Goal: Transaction & Acquisition: Purchase product/service

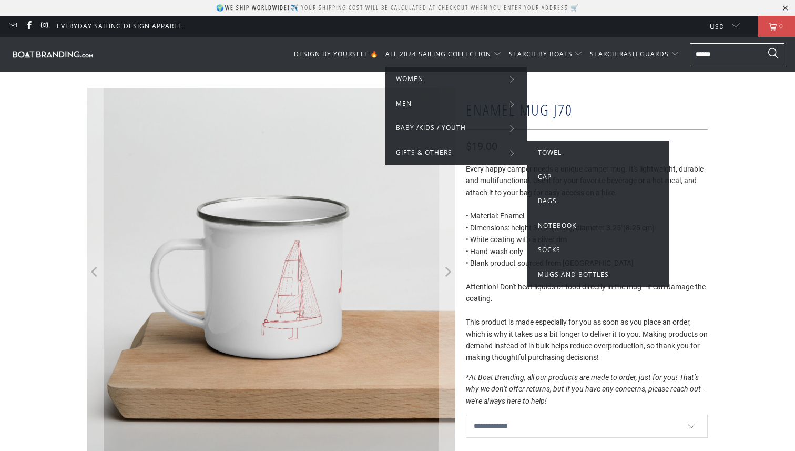
click at [553, 280] on li "Mugs and Bottles" at bounding box center [598, 274] width 142 height 24
click at [555, 277] on span "Mugs and Bottles" at bounding box center [573, 274] width 71 height 9
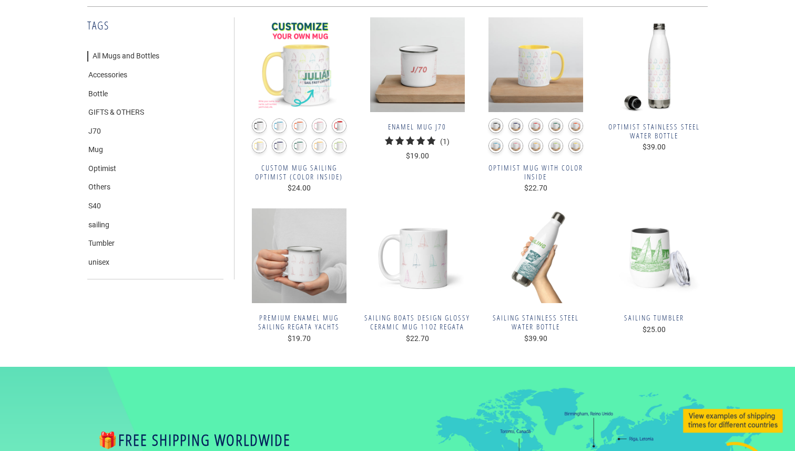
scroll to position [135, 0]
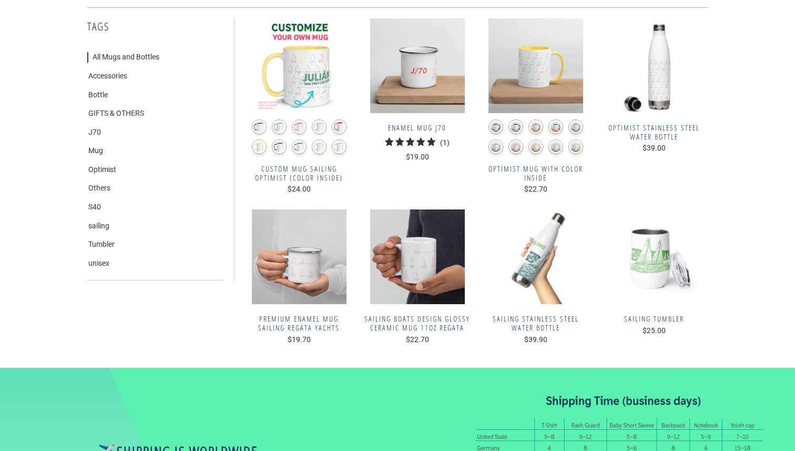
click at [303, 322] on span "Premium Enamel Mug Sailing Regata Yachts" at bounding box center [299, 323] width 108 height 18
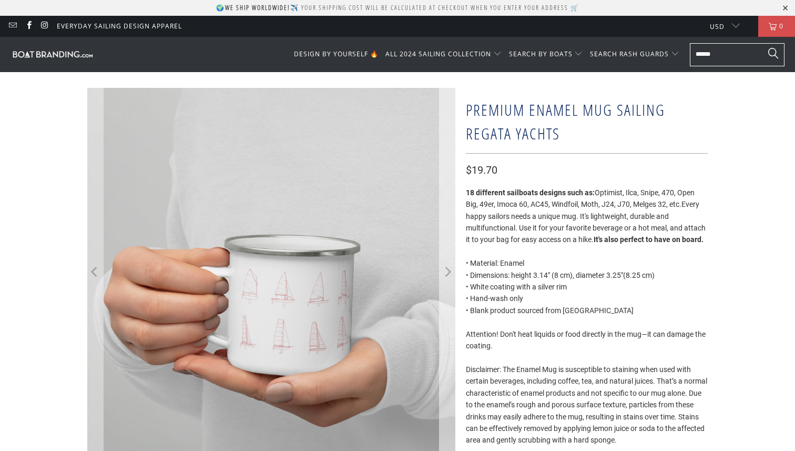
click at [448, 273] on icon "Next" at bounding box center [448, 272] width 6 height 10
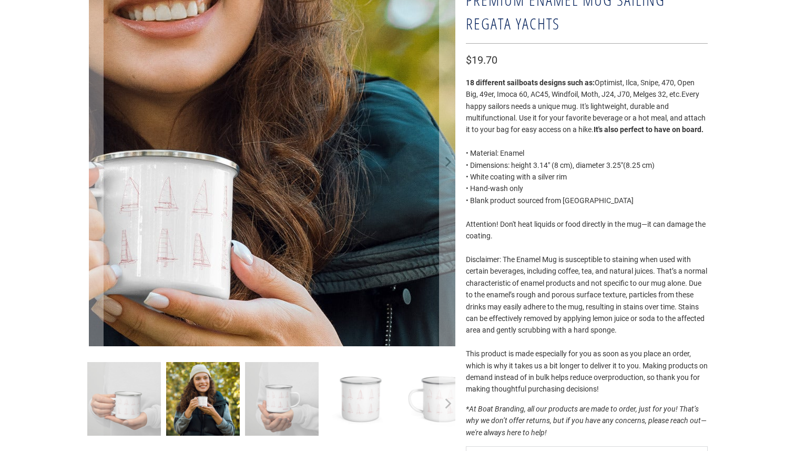
scroll to position [297, 0]
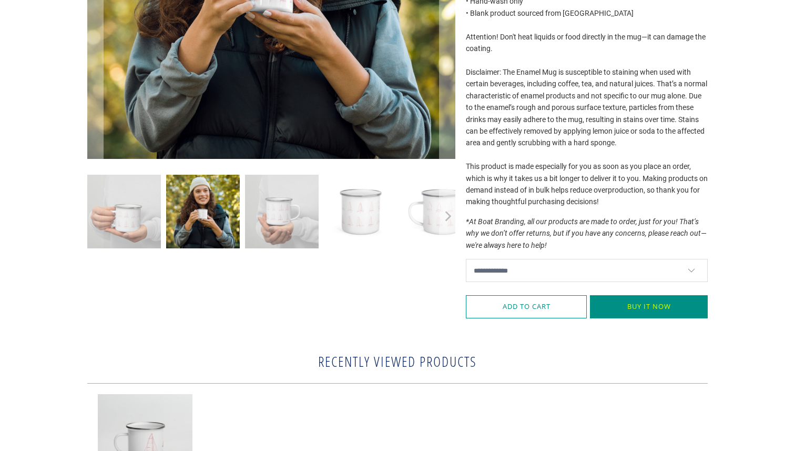
click at [364, 223] on img at bounding box center [361, 212] width 74 height 74
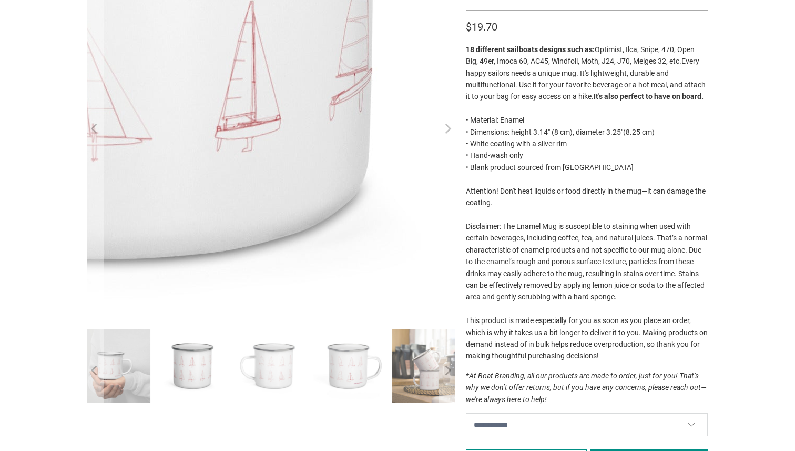
scroll to position [161, 0]
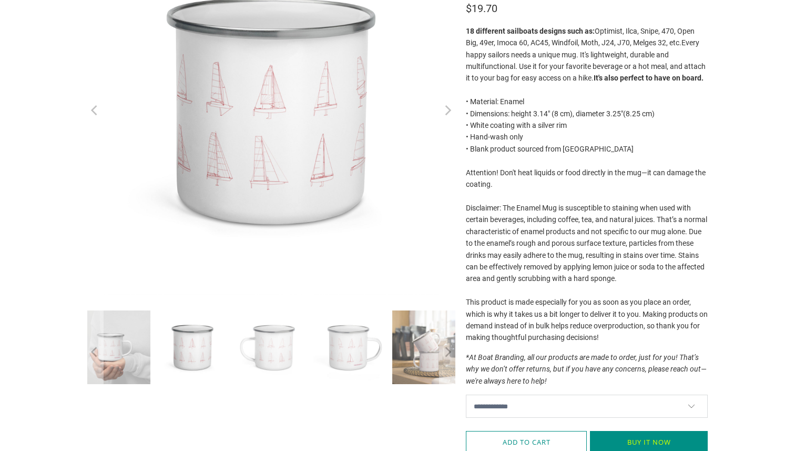
click at [367, 365] on img at bounding box center [350, 347] width 74 height 74
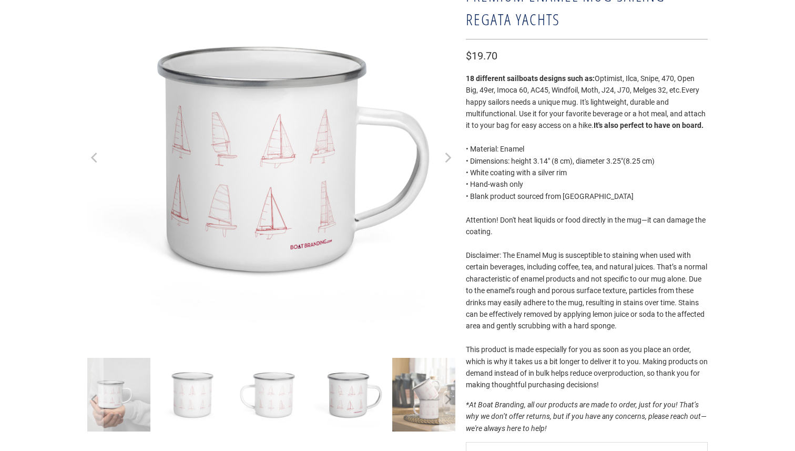
scroll to position [103, 0]
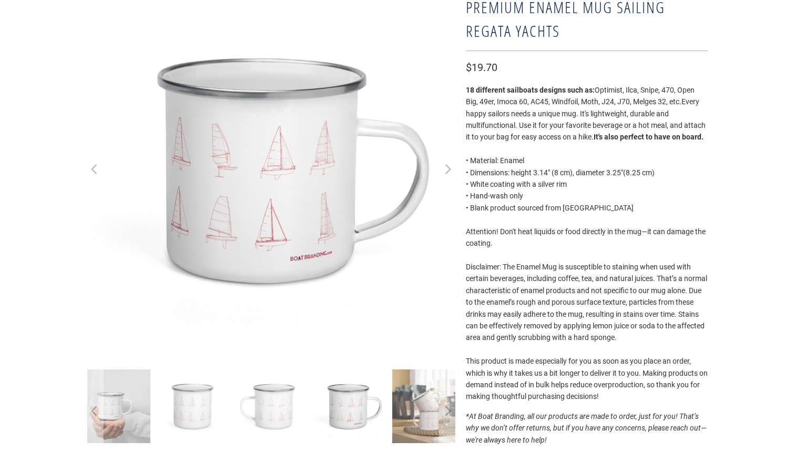
click at [94, 171] on icon "Previous" at bounding box center [94, 169] width 6 height 10
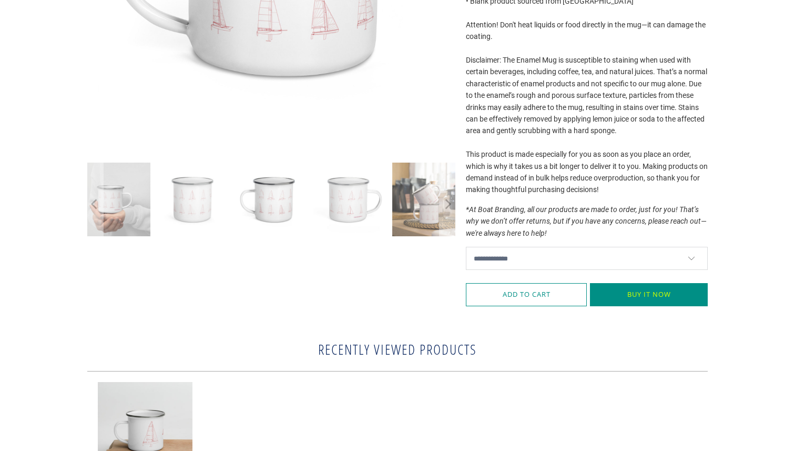
scroll to position [316, 0]
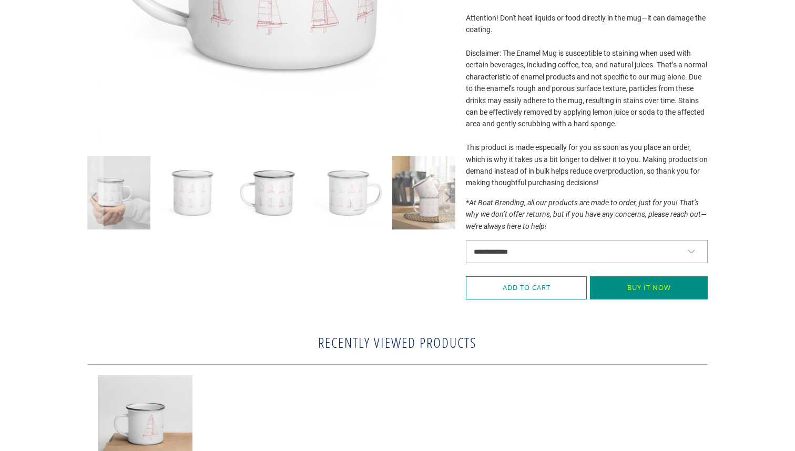
click at [592, 250] on select "**********" at bounding box center [587, 251] width 242 height 23
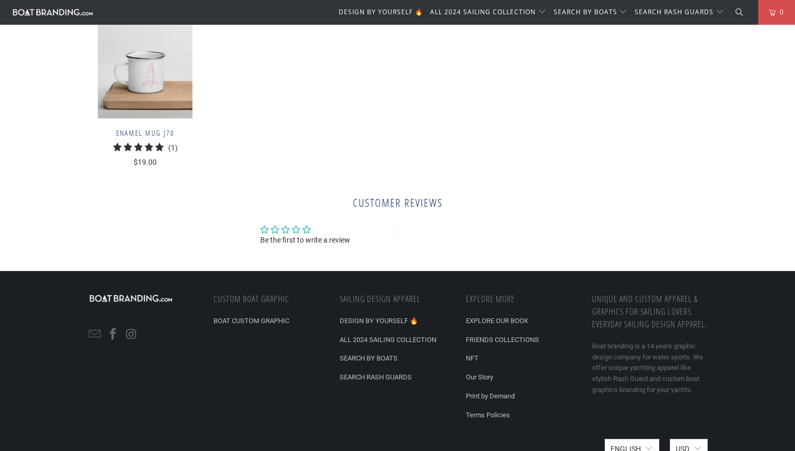
scroll to position [718, 0]
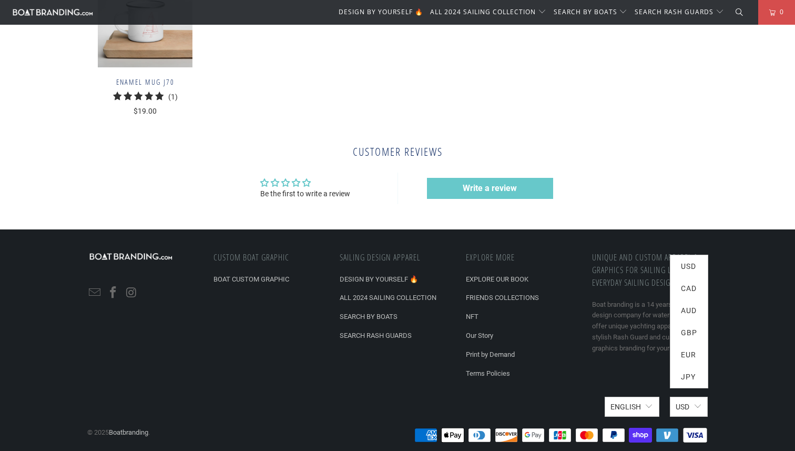
click at [694, 412] on button "USD" at bounding box center [689, 406] width 38 height 20
click at [691, 309] on button "AUD" at bounding box center [688, 310] width 37 height 22
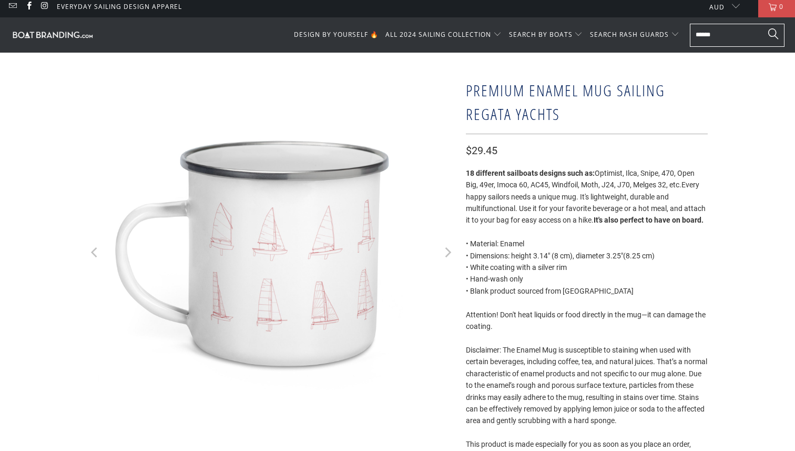
scroll to position [0, 0]
